Goal: Task Accomplishment & Management: Manage account settings

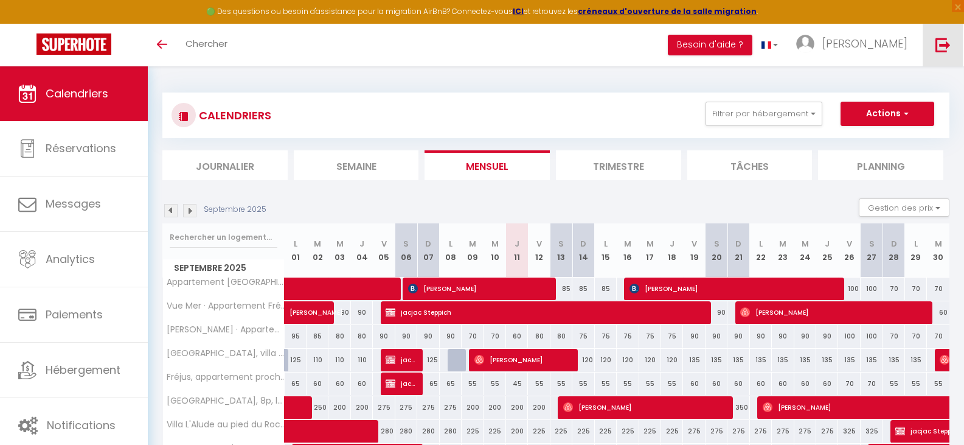
click at [940, 40] on img at bounding box center [942, 44] width 15 height 15
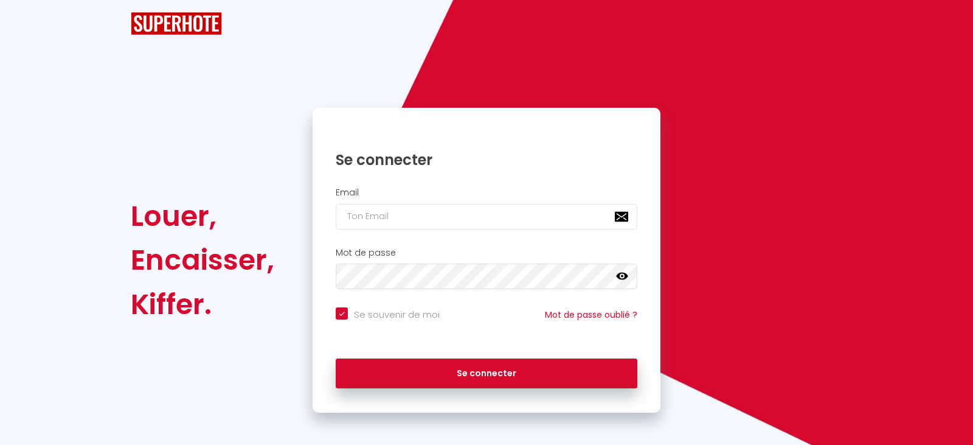
checkbox input "true"
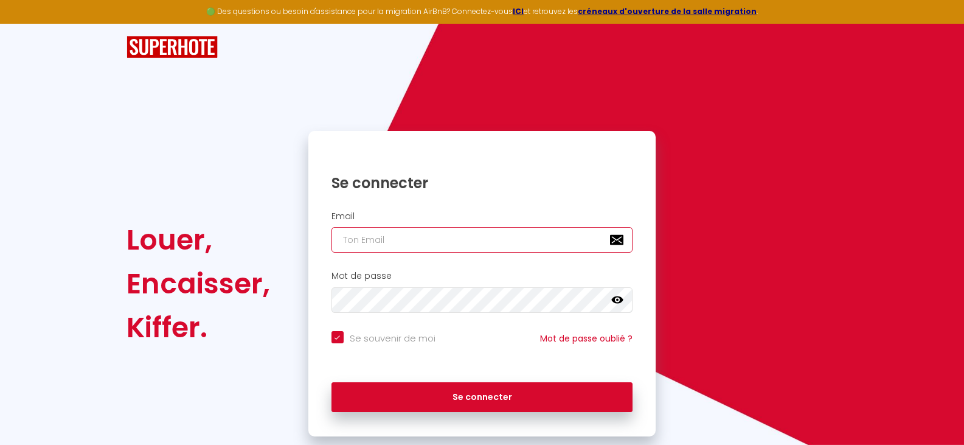
type input "[EMAIL_ADDRESS][DOMAIN_NAME]"
checkbox input "true"
click at [518, 237] on input "[EMAIL_ADDRESS][DOMAIN_NAME]" at bounding box center [482, 240] width 302 height 26
type input "[EMAIL_ADDRESS][DOMAIN_NAME]"
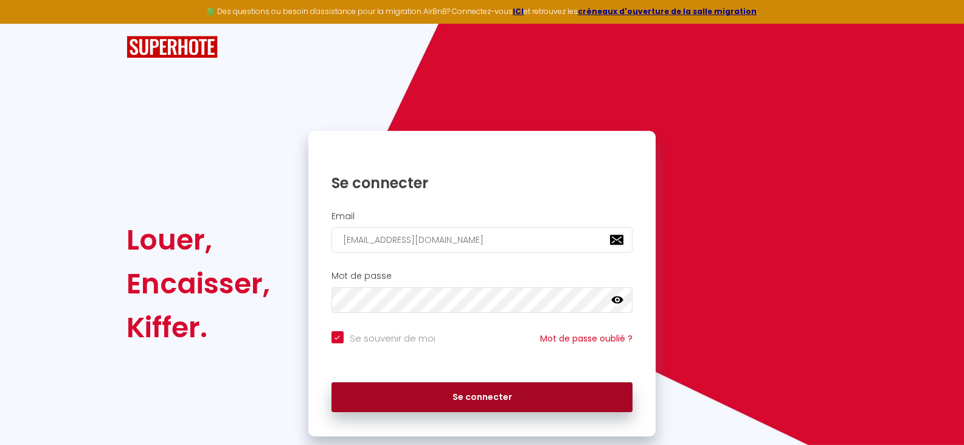
click at [489, 395] on button "Se connecter" at bounding box center [482, 397] width 302 height 30
checkbox input "true"
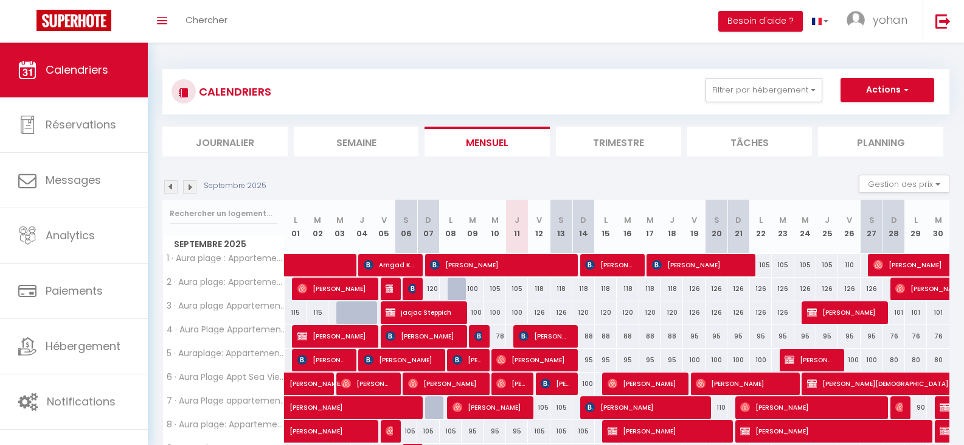
click at [522, 291] on div "105" at bounding box center [517, 288] width 22 height 23
type input "105"
type input "Jeu 11 Septembre 2025"
type input "Ven 12 Septembre 2025"
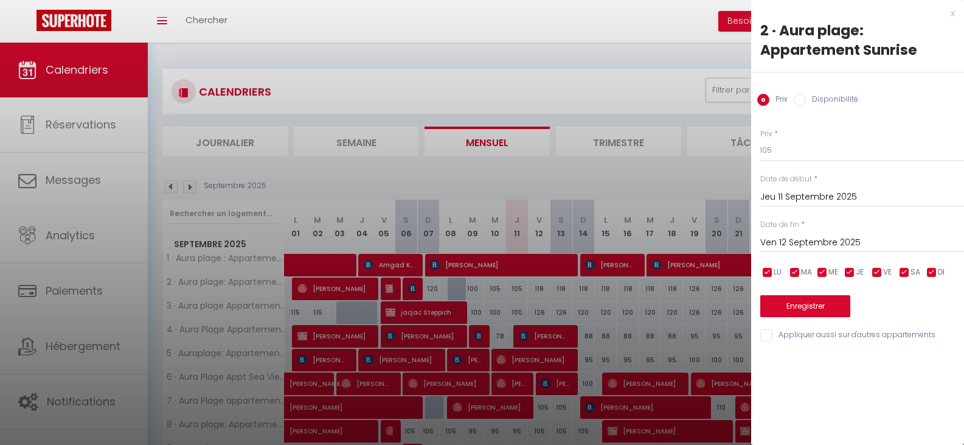
click at [800, 99] on input "Disponibilité" at bounding box center [800, 100] width 12 height 12
radio input "true"
radio input "false"
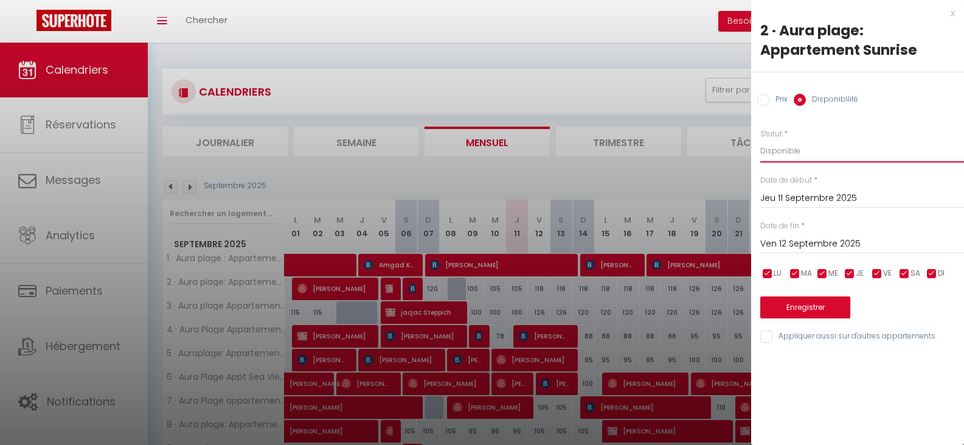
click at [788, 154] on select "Disponible Indisponible" at bounding box center [862, 150] width 204 height 23
select select "0"
click at [760, 139] on select "Disponible Indisponible" at bounding box center [862, 150] width 204 height 23
click at [812, 303] on button "Enregistrer" at bounding box center [805, 307] width 90 height 22
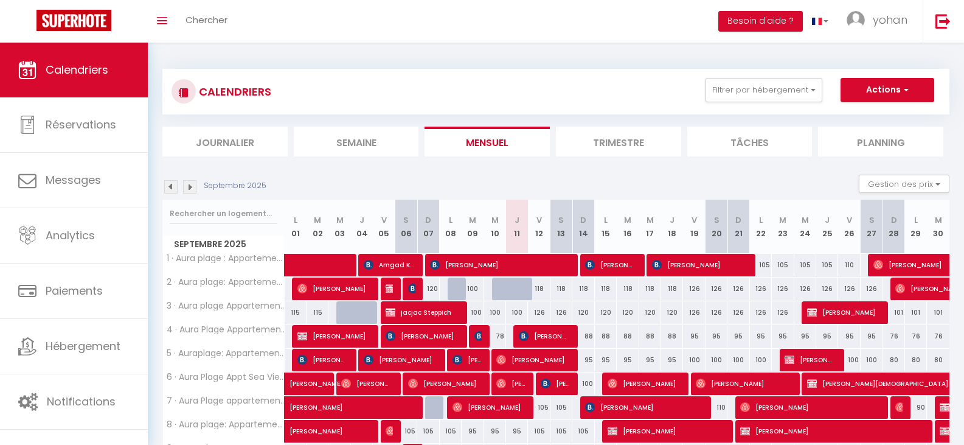
click at [498, 284] on div at bounding box center [503, 288] width 22 height 23
select select "1"
type input "Mer 10 Septembre 2025"
type input "Jeu 11 Septembre 2025"
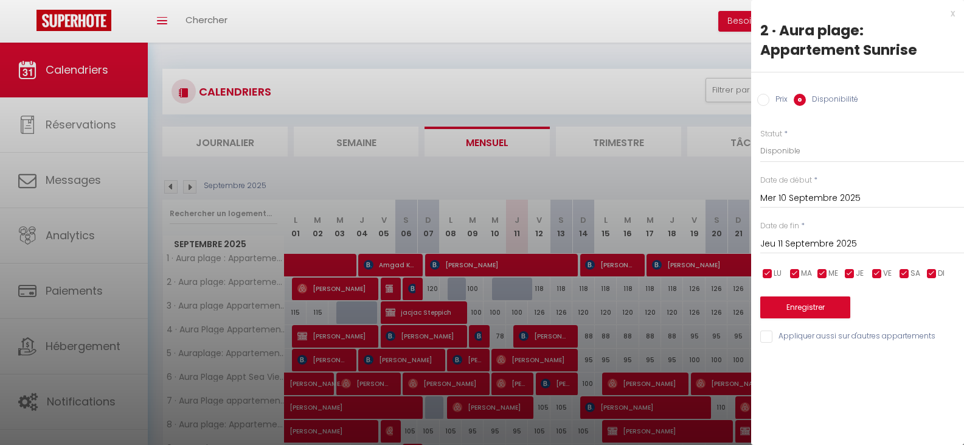
click at [800, 196] on input "Mer 10 Septembre 2025" at bounding box center [862, 198] width 204 height 16
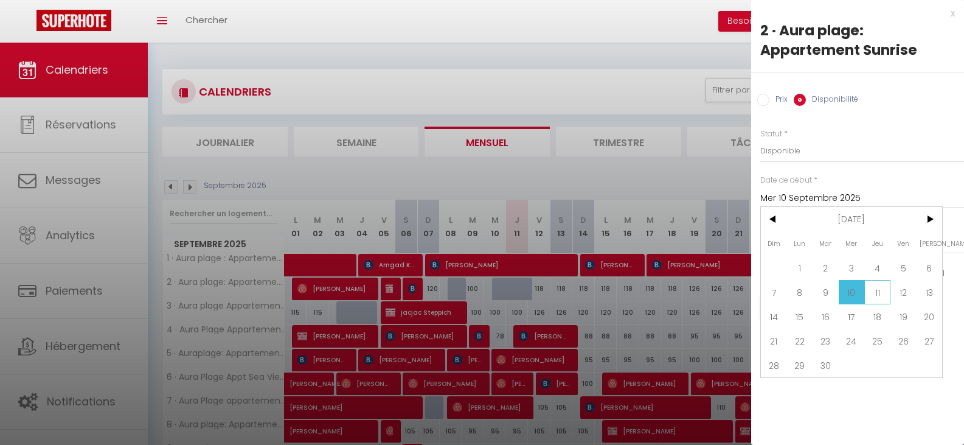
click at [878, 289] on span "11" at bounding box center [877, 292] width 26 height 24
type input "Jeu 11 Septembre 2025"
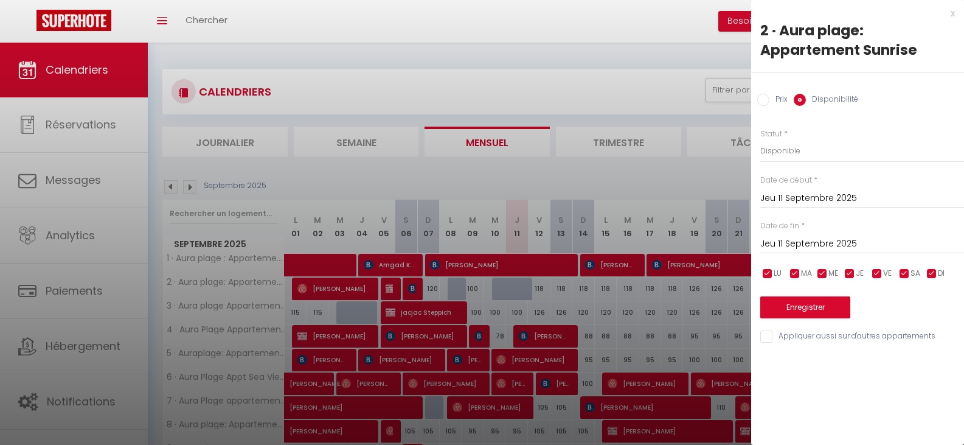
click at [814, 241] on input "Jeu 11 Septembre 2025" at bounding box center [862, 244] width 204 height 16
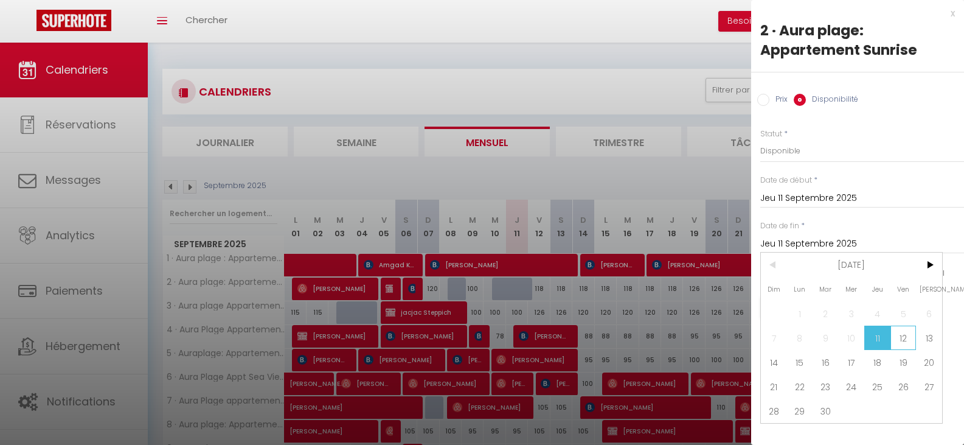
click at [900, 333] on span "12" at bounding box center [903, 337] width 26 height 24
type input "Ven 12 Septembre 2025"
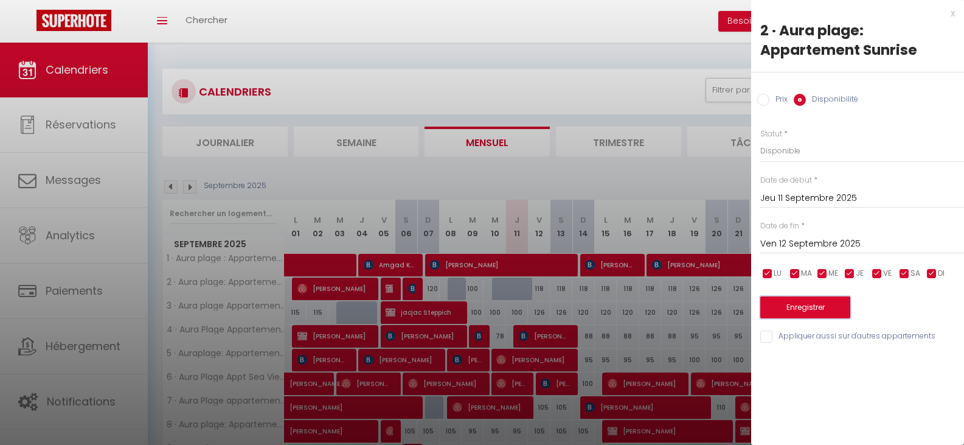
click at [803, 302] on button "Enregistrer" at bounding box center [805, 307] width 90 height 22
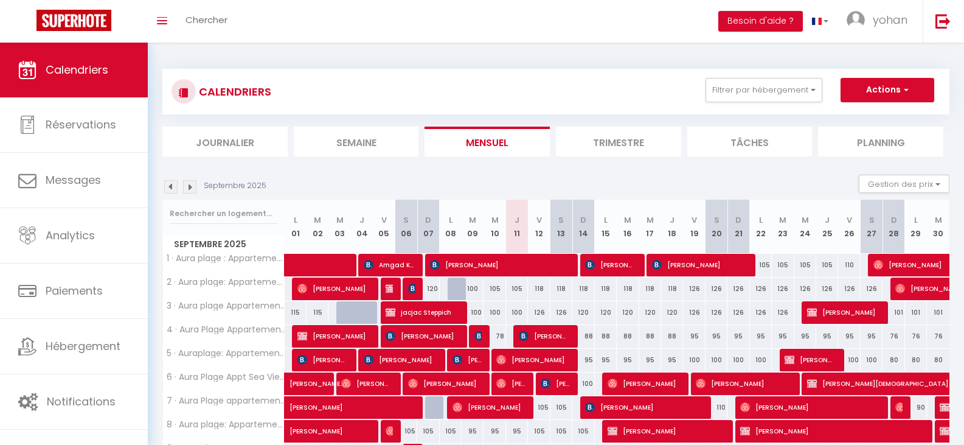
click at [540, 288] on div "118" at bounding box center [539, 288] width 22 height 23
select select "1"
type input "Ven 12 Septembre 2025"
type input "Sam 13 Septembre 2025"
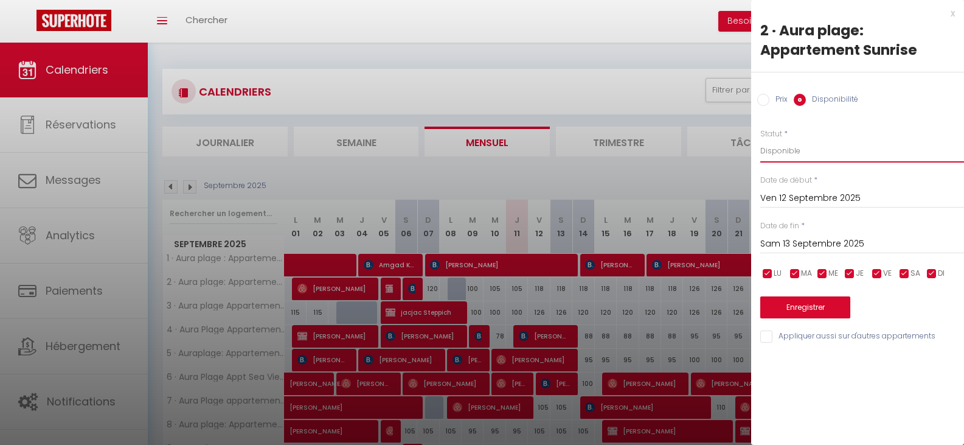
click at [791, 150] on select "Disponible Indisponible" at bounding box center [862, 150] width 204 height 23
select select "0"
click at [760, 139] on select "Disponible Indisponible" at bounding box center [862, 150] width 204 height 23
click at [799, 199] on input "Ven 12 Septembre 2025" at bounding box center [862, 198] width 204 height 16
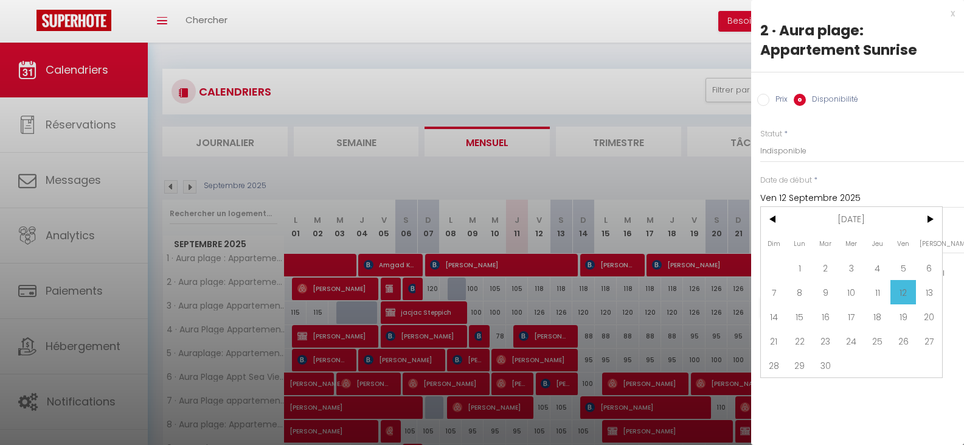
click at [876, 286] on span "11" at bounding box center [877, 292] width 26 height 24
type input "Jeu 11 Septembre 2025"
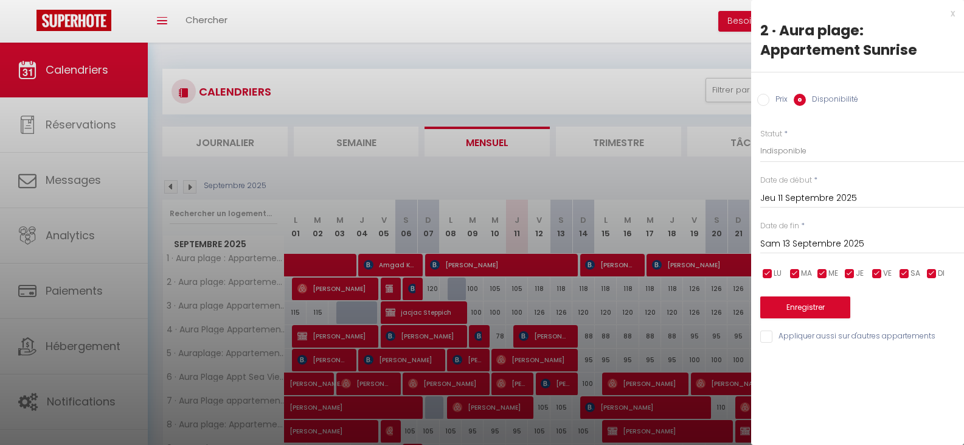
click at [824, 239] on input "Sam 13 Septembre 2025" at bounding box center [862, 244] width 204 height 16
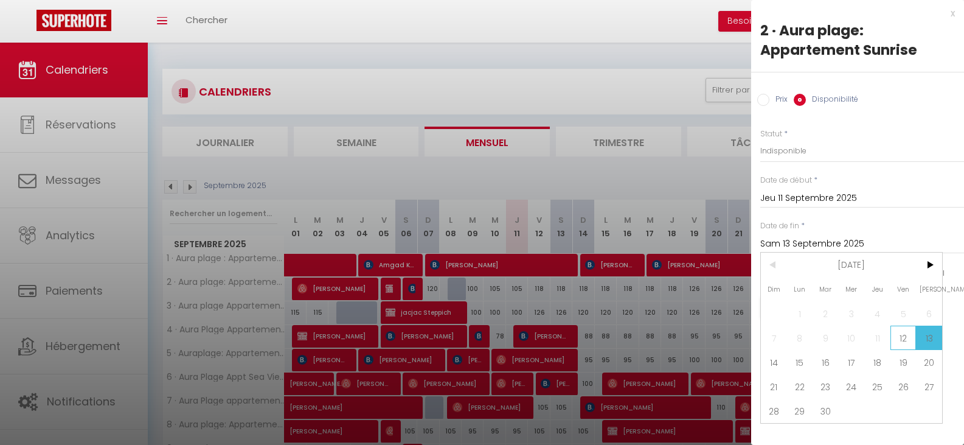
click at [901, 334] on span "12" at bounding box center [903, 337] width 26 height 24
type input "Ven 12 Septembre 2025"
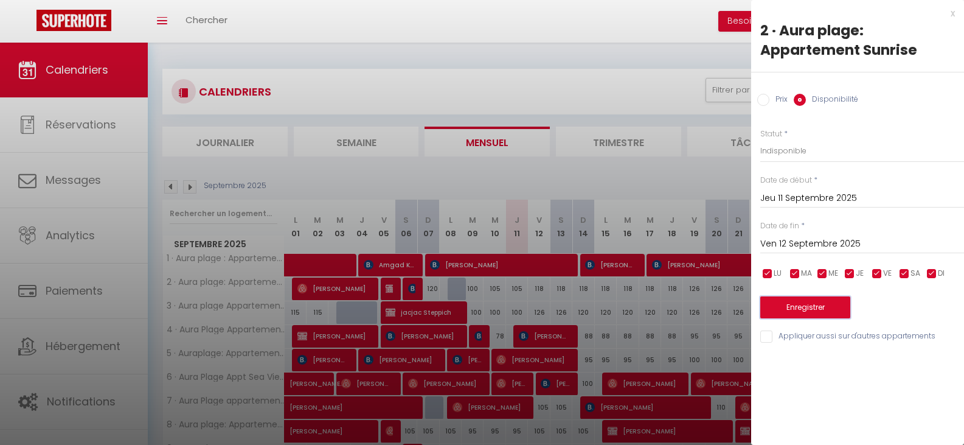
click at [799, 307] on button "Enregistrer" at bounding box center [805, 307] width 90 height 22
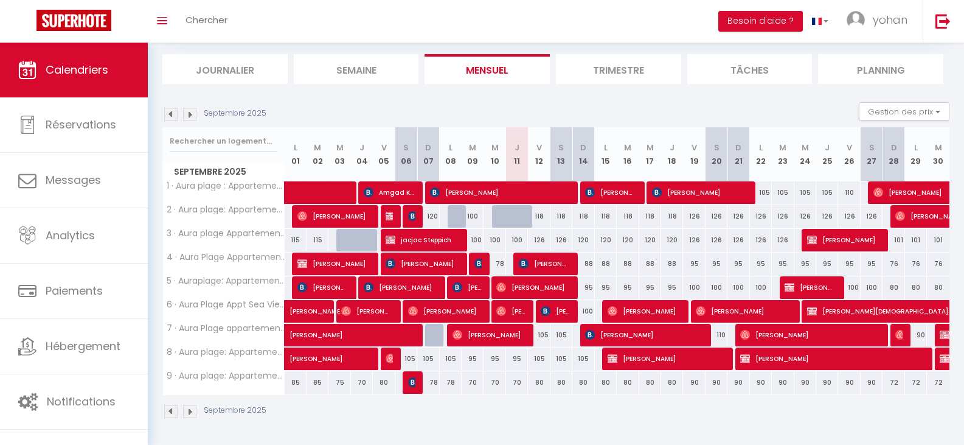
scroll to position [73, 0]
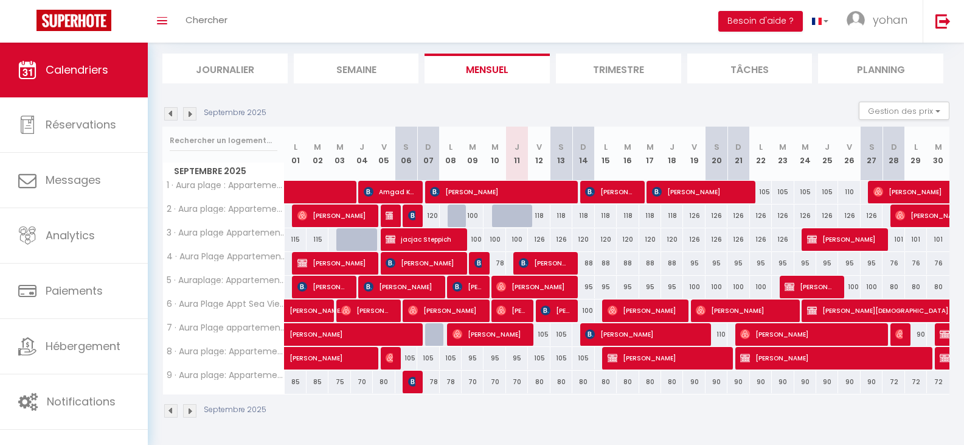
click at [170, 117] on img at bounding box center [170, 113] width 13 height 13
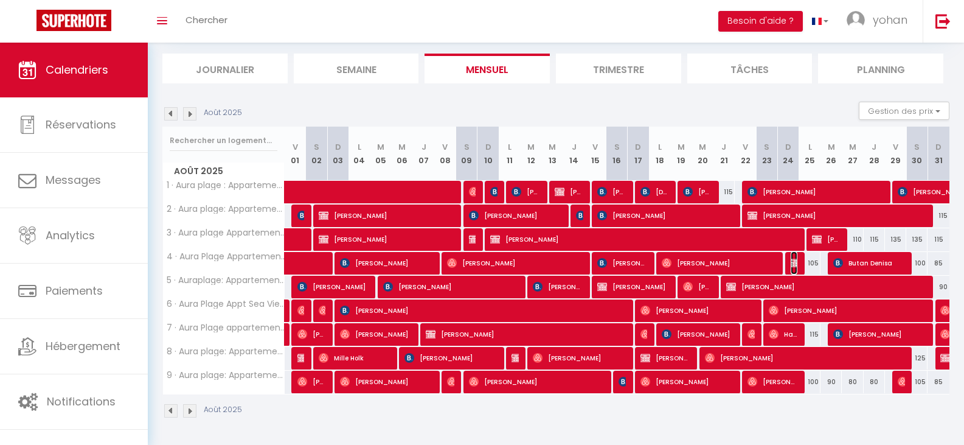
click at [794, 256] on span "[PERSON_NAME]" at bounding box center [794, 262] width 7 height 23
select select "OK"
select select "KO"
select select "0"
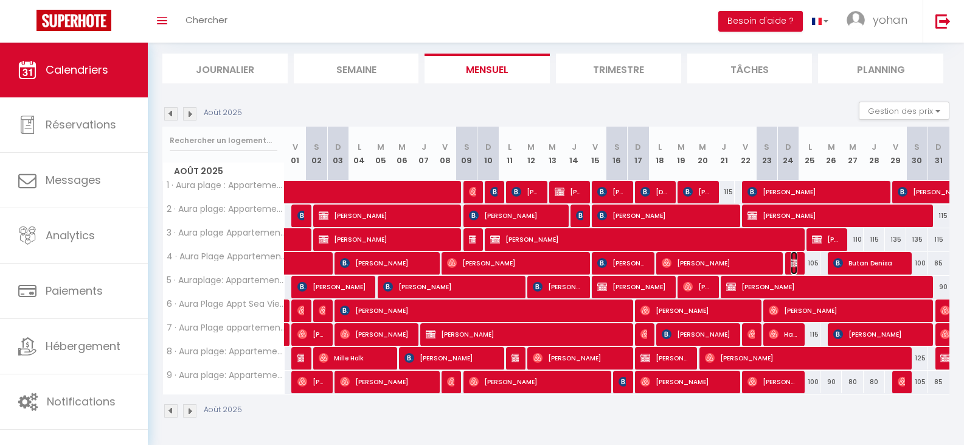
select select "1"
select select
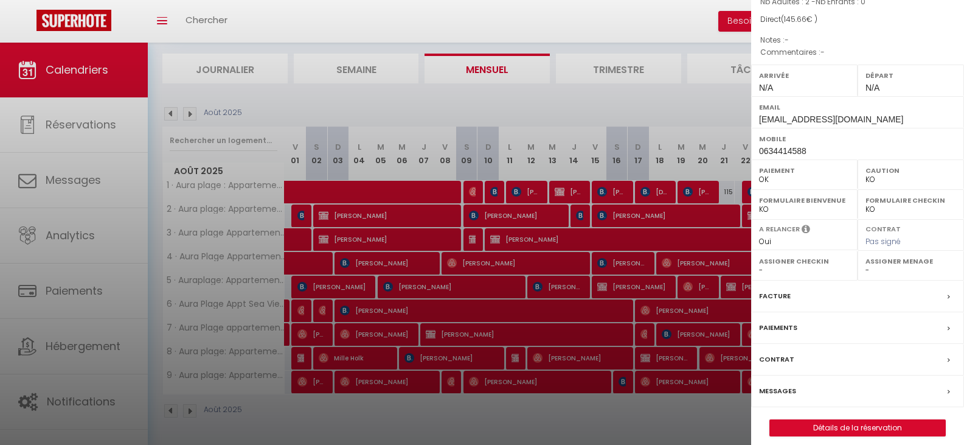
scroll to position [122, 0]
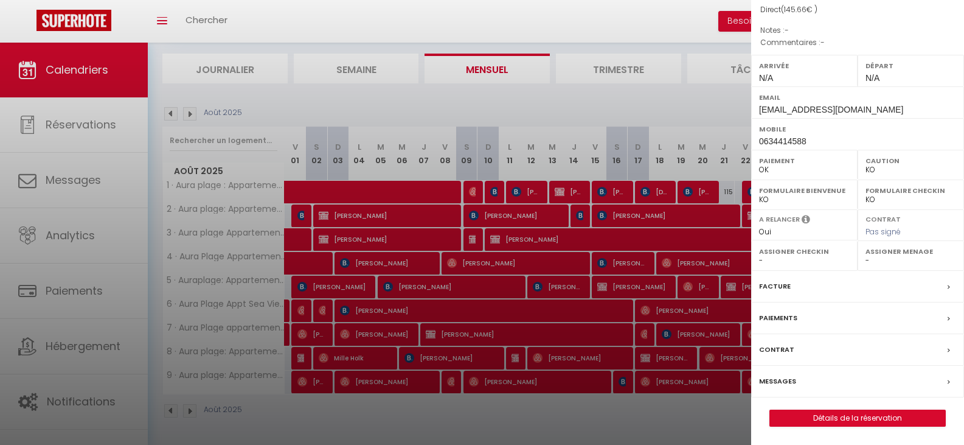
click at [777, 281] on label "Facture" at bounding box center [775, 286] width 32 height 13
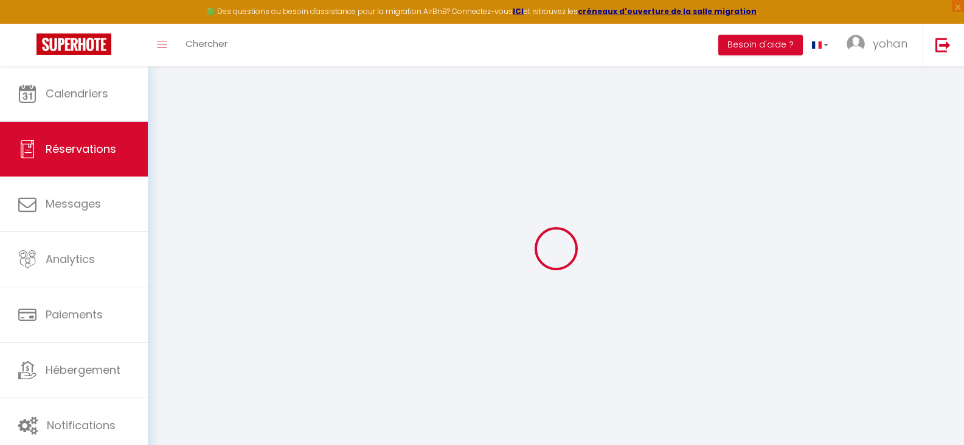
select select
checkbox input "false"
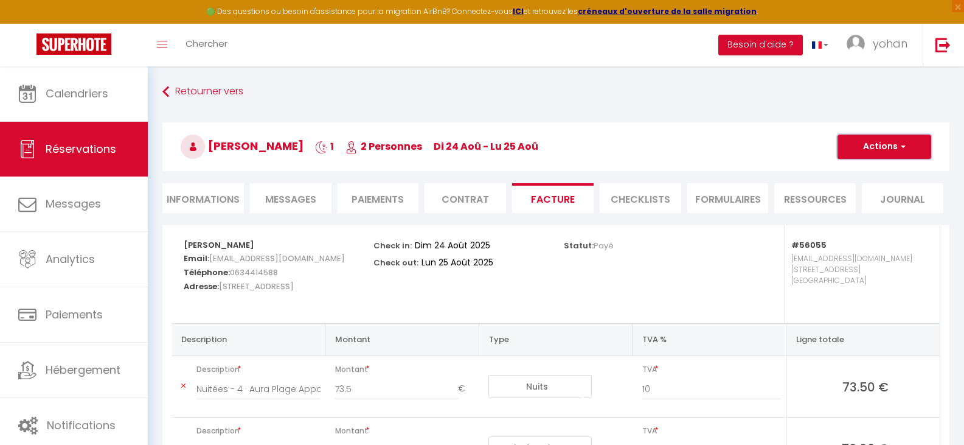
click at [879, 140] on button "Actions" at bounding box center [884, 146] width 94 height 24
click at [893, 203] on link "Envoyer la facture" at bounding box center [875, 205] width 102 height 16
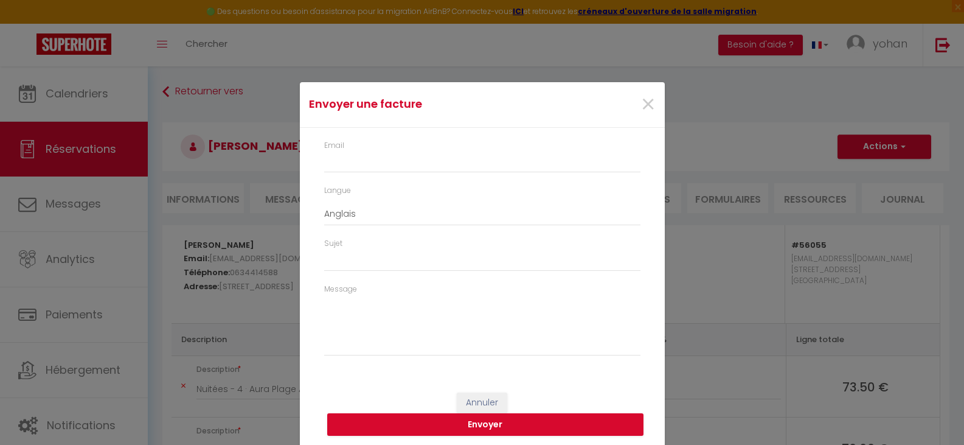
type input "[EMAIL_ADDRESS][DOMAIN_NAME]"
select select "fr"
type input "Votre facture 6513215 - 4 · Aura Plage Appartement Aura"
type textarea "Bonjour, Voici le lien pour télécharger votre facture : [URL][DOMAIN_NAME] Déta…"
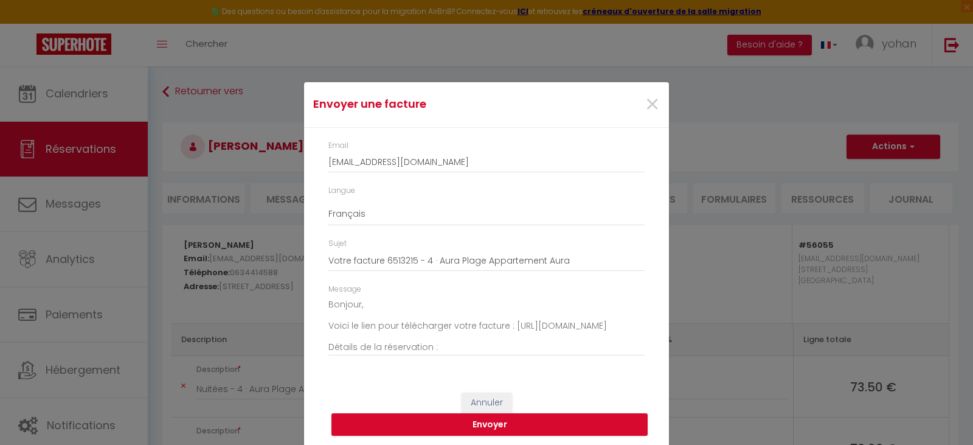
scroll to position [3, 0]
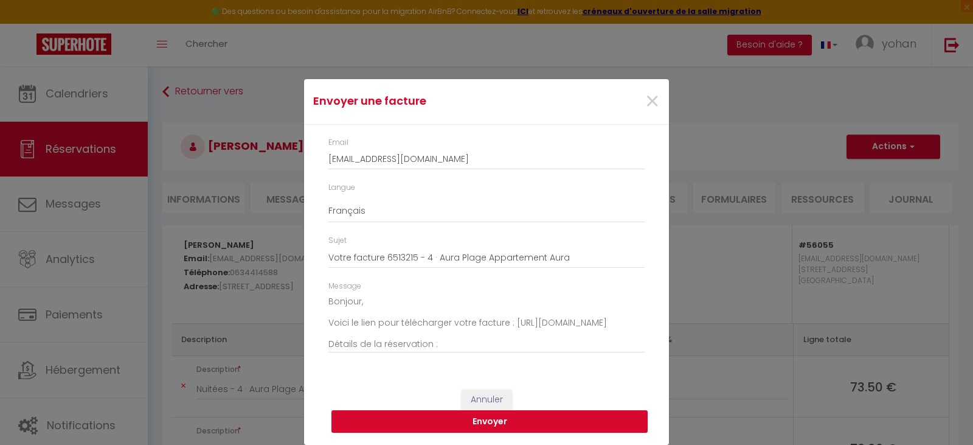
click at [483, 412] on button "Envoyer" at bounding box center [489, 421] width 316 height 23
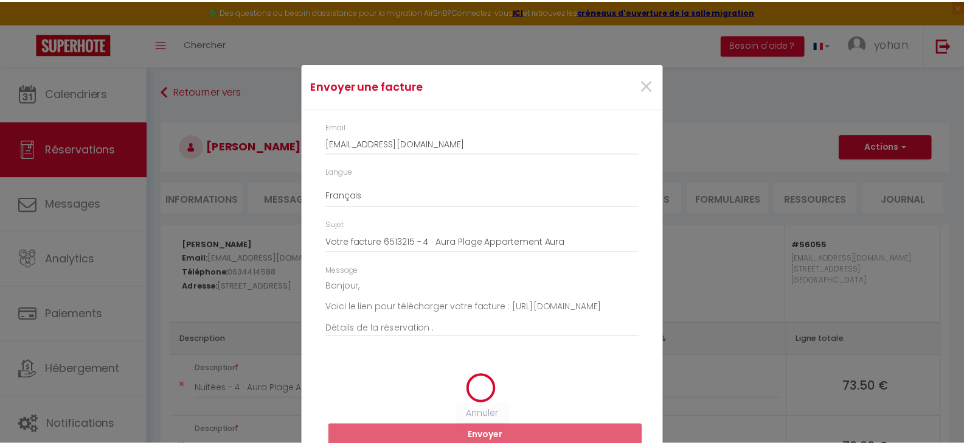
scroll to position [0, 0]
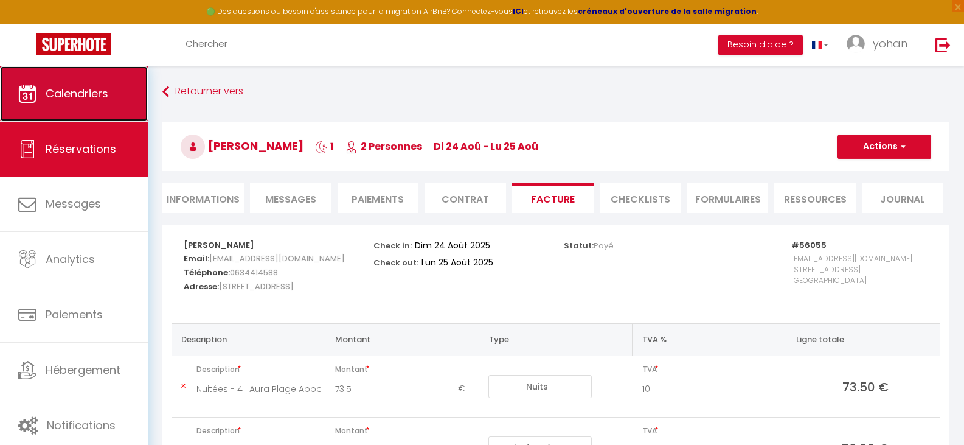
click at [95, 92] on span "Calendriers" at bounding box center [77, 93] width 63 height 15
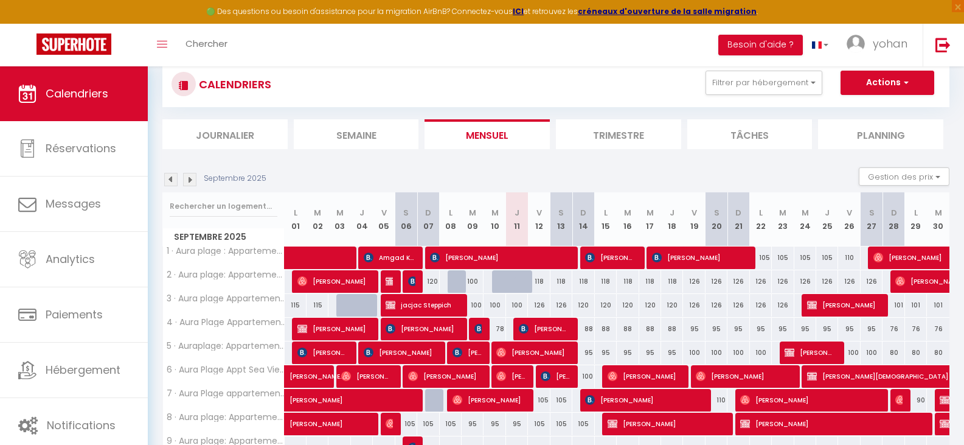
scroll to position [61, 0]
